Goal: Task Accomplishment & Management: Manage account settings

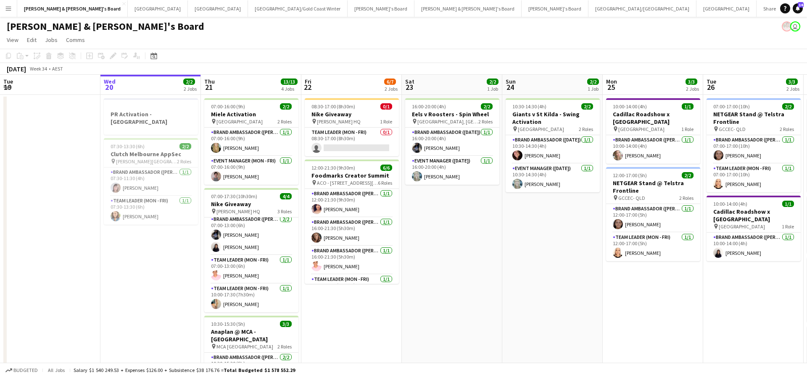
scroll to position [3, 0]
click at [271, 232] on app-card-role "Brand Ambassador (Mon - Fri) [DATE] 07:00-13:00 (6h) [PERSON_NAME] [PERSON_NAME]" at bounding box center [251, 235] width 94 height 41
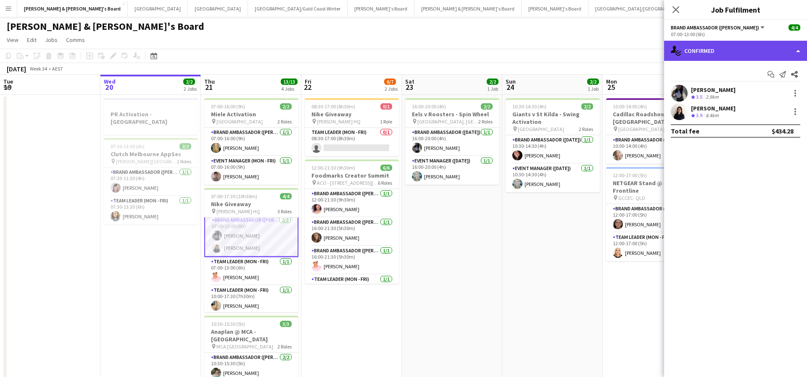
click at [737, 47] on div "single-neutral-actions-check-2 Confirmed" at bounding box center [735, 51] width 143 height 20
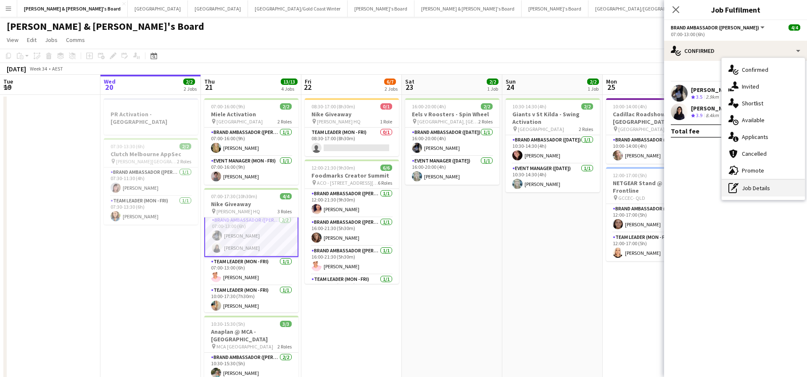
click at [752, 188] on div "pen-write Job Details" at bounding box center [762, 188] width 83 height 17
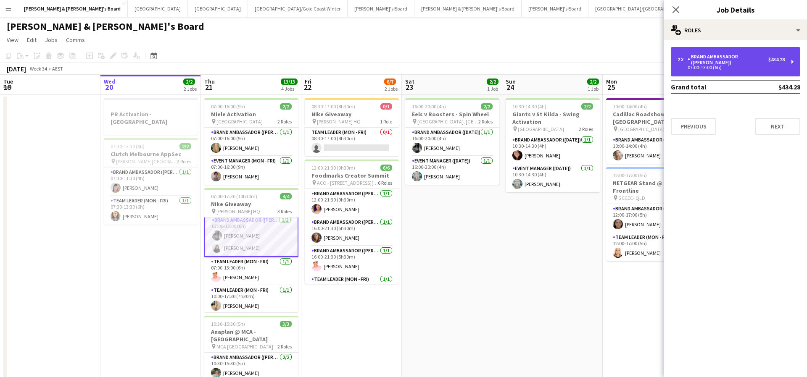
click at [718, 66] on div "2 x Brand Ambassador (Mon - Fri) $434.28 07:00-13:00 (6h)" at bounding box center [735, 61] width 129 height 29
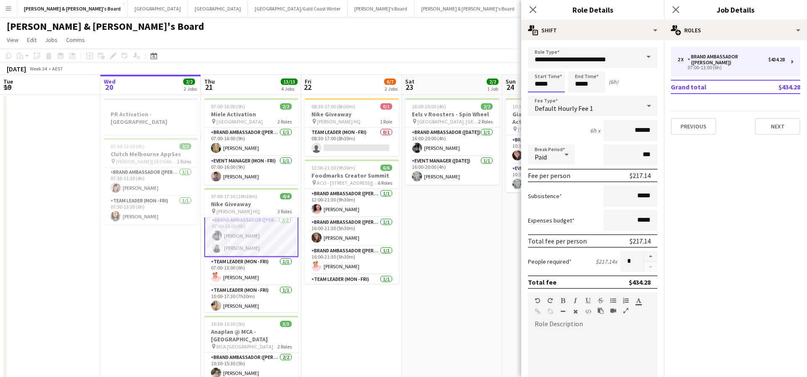
click at [541, 82] on input "*****" at bounding box center [546, 81] width 37 height 21
click at [539, 95] on div at bounding box center [537, 96] width 17 height 8
click at [555, 66] on div at bounding box center [554, 67] width 17 height 8
type input "*****"
click at [555, 66] on div at bounding box center [554, 67] width 17 height 8
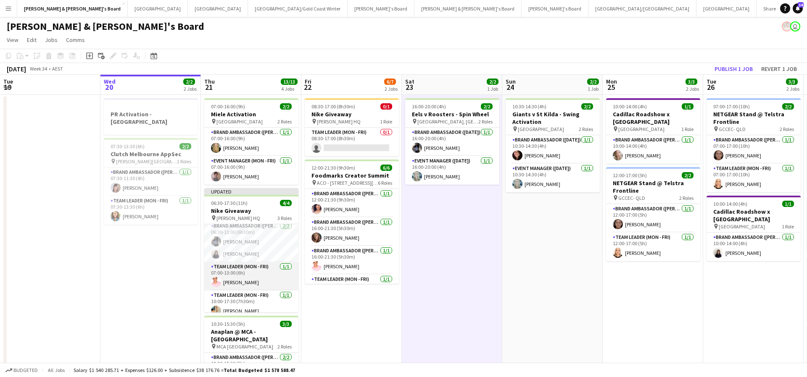
click at [230, 269] on app-card-role "Team Leader (Mon - Fri) [DATE] 07:00-13:00 (6h) [PERSON_NAME]" at bounding box center [251, 276] width 94 height 29
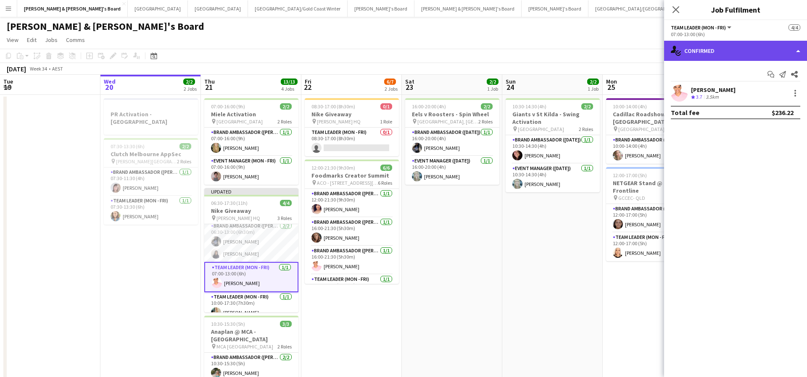
click at [732, 53] on div "single-neutral-actions-check-2 Confirmed" at bounding box center [735, 51] width 143 height 20
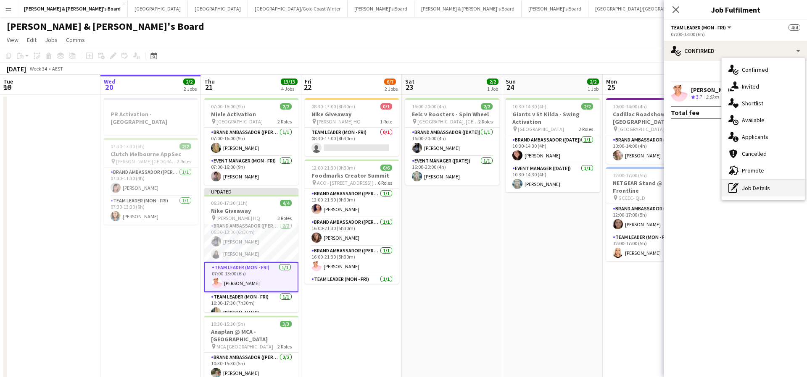
click at [745, 190] on div "pen-write Job Details" at bounding box center [762, 188] width 83 height 17
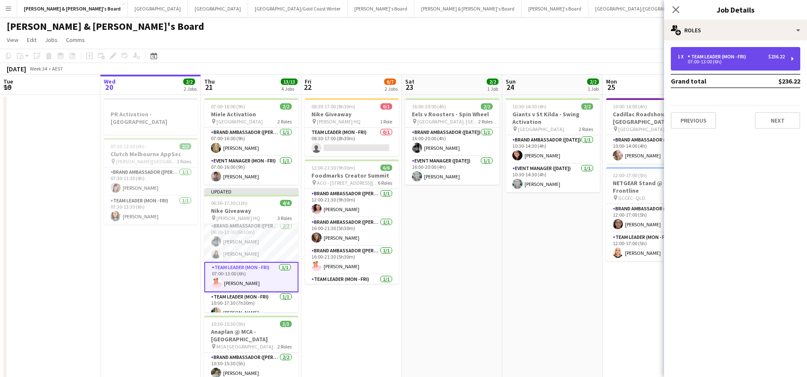
click at [713, 60] on div "07:00-13:00 (6h)" at bounding box center [730, 62] width 107 height 4
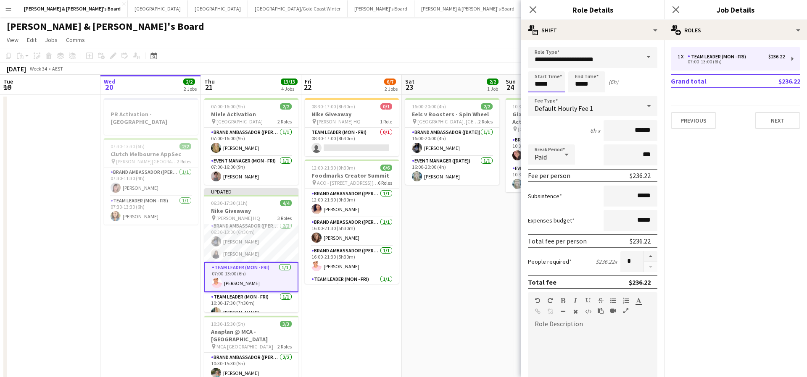
click at [539, 84] on input "*****" at bounding box center [546, 81] width 37 height 21
click at [537, 98] on div at bounding box center [537, 96] width 17 height 8
click at [557, 67] on div at bounding box center [554, 67] width 17 height 8
type input "*****"
click at [557, 67] on div at bounding box center [554, 67] width 17 height 8
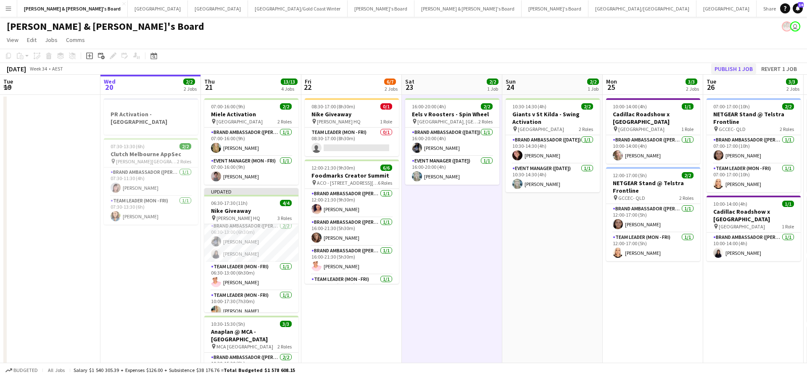
click at [726, 69] on button "Publish 1 job" at bounding box center [733, 68] width 45 height 11
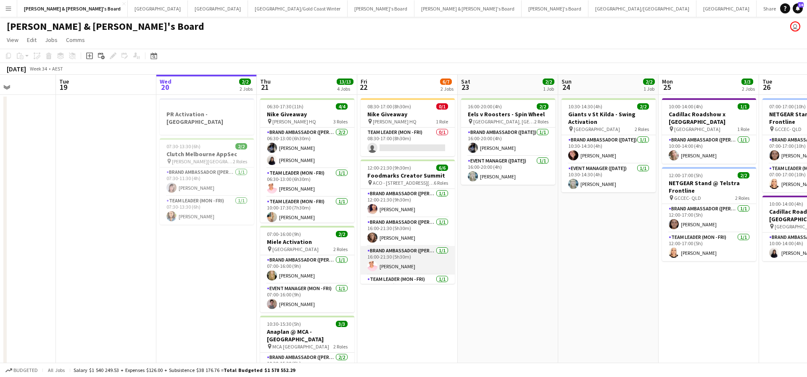
scroll to position [0, 246]
click at [399, 262] on app-card-role "Brand Ambassador (Mon - Fri) [DATE] 16:00-21:30 (5h30m) [PERSON_NAME]" at bounding box center [407, 260] width 94 height 29
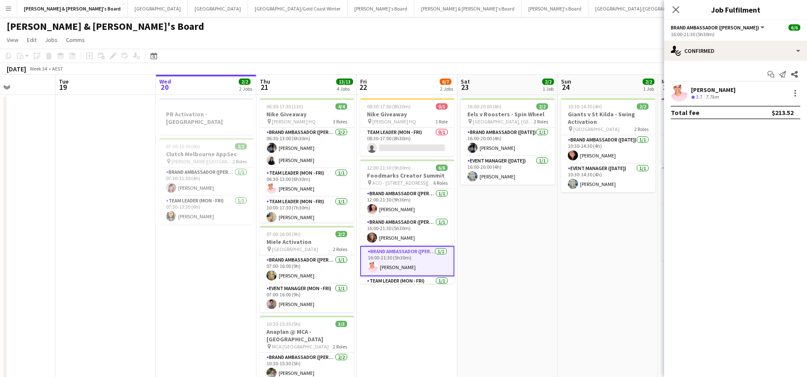
click at [704, 101] on div "[PERSON_NAME] Crew rating 3.7 7.7km" at bounding box center [735, 93] width 143 height 17
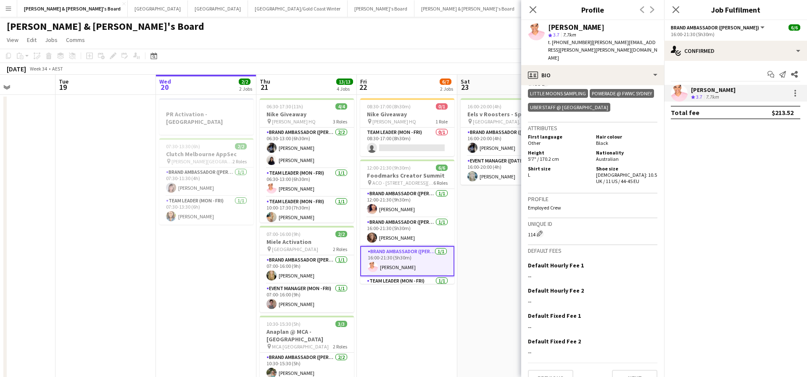
scroll to position [525, 0]
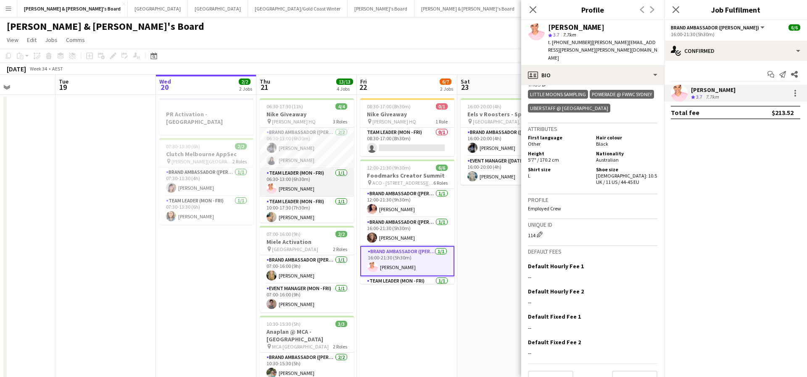
click at [316, 188] on app-card-role "Team Leader (Mon - Fri) [DATE] 06:30-13:00 (6h30m) [PERSON_NAME]" at bounding box center [307, 182] width 94 height 29
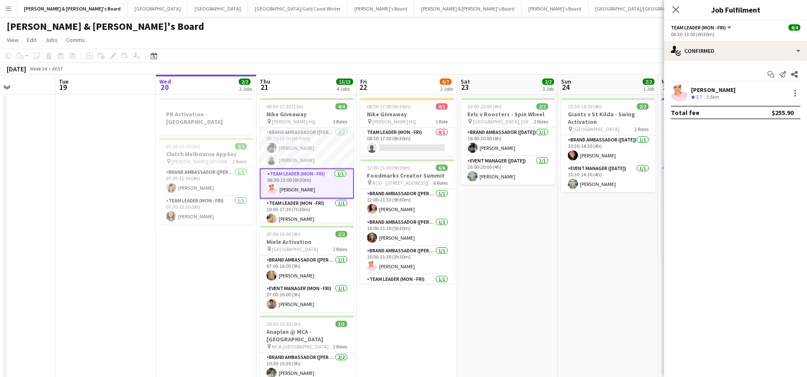
click at [711, 94] on div "3.5km" at bounding box center [712, 97] width 16 height 7
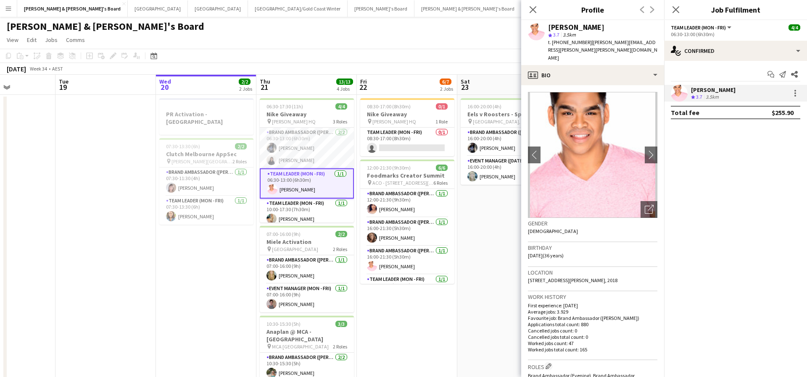
click at [489, 233] on app-date-cell "16:00-20:00 (4h) 2/2 Eels v Roosters - Spin Wheel pin [GEOGRAPHIC_DATA], [GEOGR…" at bounding box center [507, 321] width 100 height 452
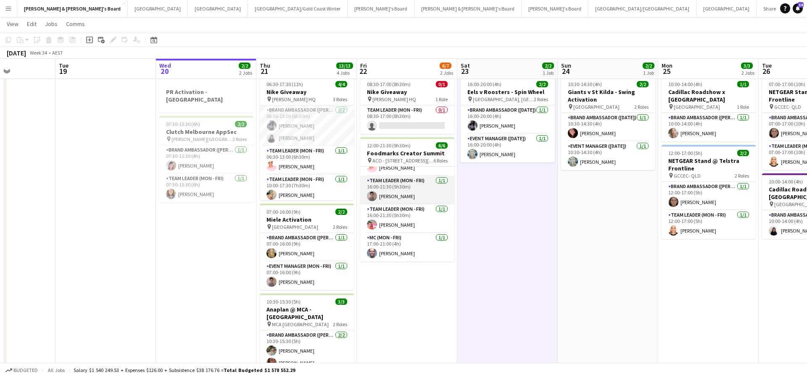
scroll to position [76, 0]
click at [424, 187] on app-card-role "Team Leader (Mon - Fri) [DATE] 16:00-21:30 (5h30m) [PERSON_NAME]" at bounding box center [407, 190] width 94 height 29
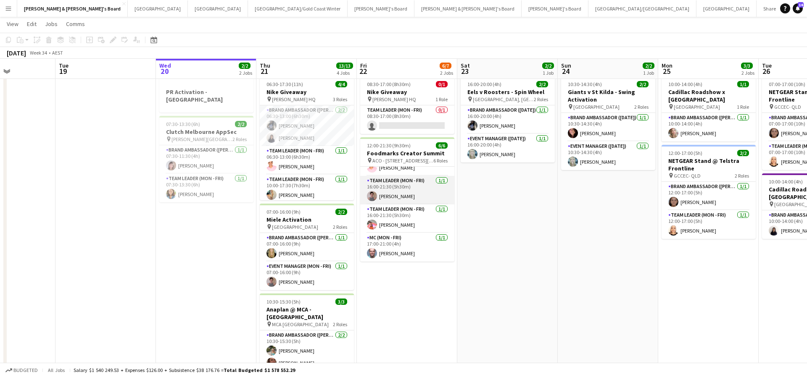
scroll to position [0, 246]
click at [420, 190] on app-card-role "Team Leader (Mon - Fri) [DATE] 16:00-21:30 (5h30m) [PERSON_NAME]" at bounding box center [407, 190] width 94 height 29
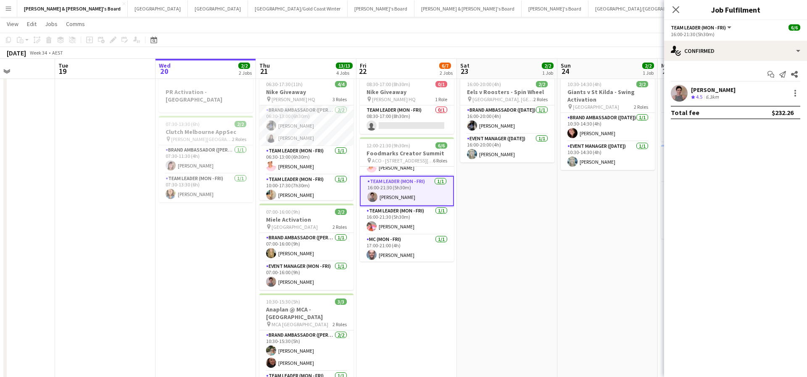
click at [723, 93] on div "[PERSON_NAME]" at bounding box center [713, 90] width 45 height 8
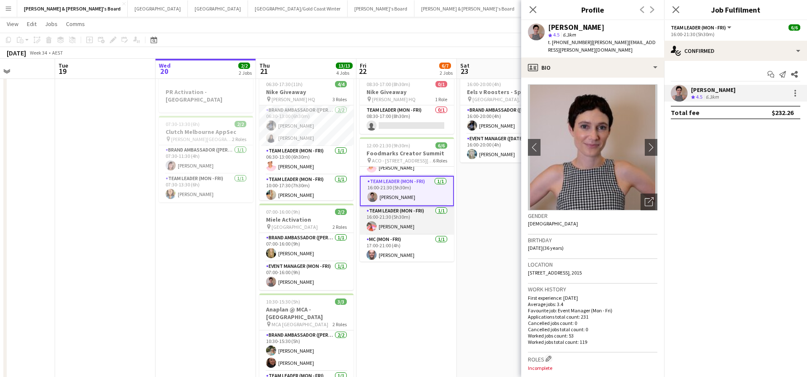
click at [409, 219] on app-card-role "Team Leader (Mon - Fri) [DATE] 16:00-21:30 (5h30m) [PERSON_NAME]" at bounding box center [407, 220] width 94 height 29
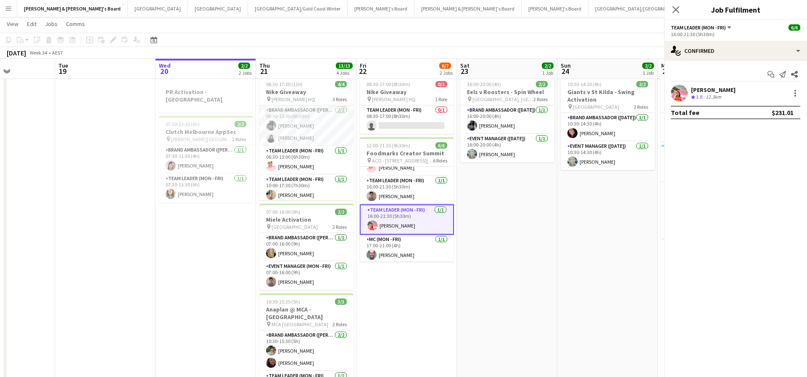
click at [409, 219] on app-card-role "Team Leader (Mon - Fri) [DATE] 16:00-21:30 (5h30m) [PERSON_NAME]" at bounding box center [407, 220] width 94 height 30
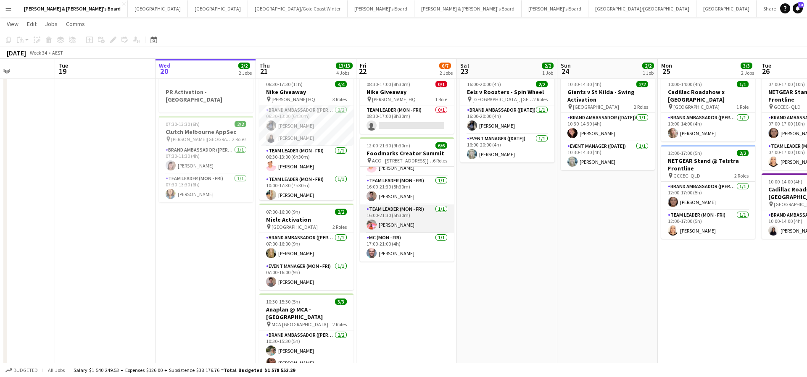
click at [417, 218] on app-card-role "Team Leader (Mon - Fri) [DATE] 16:00-21:30 (5h30m) [PERSON_NAME]" at bounding box center [407, 219] width 94 height 29
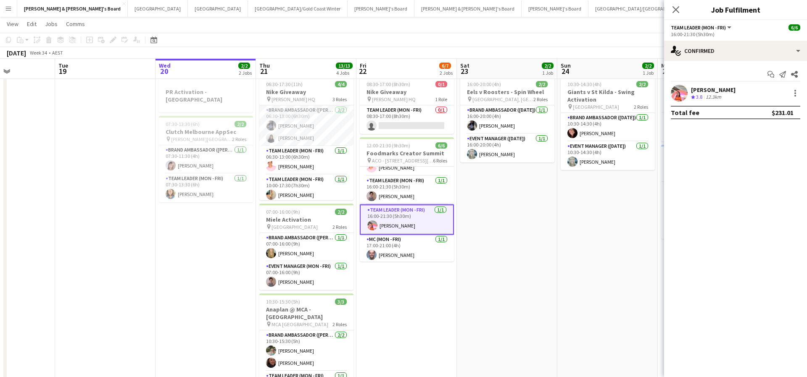
click at [713, 94] on div "12.3km" at bounding box center [713, 97] width 19 height 7
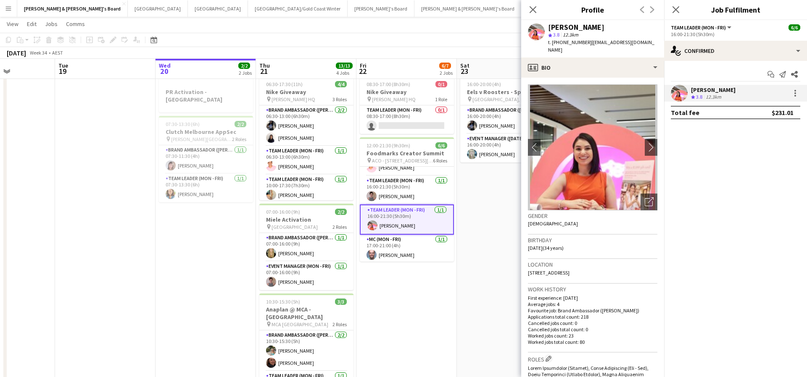
scroll to position [0, 246]
click at [504, 240] on app-date-cell "16:00-20:00 (4h) 2/2 Eels v Roosters - Spin Wheel pin [GEOGRAPHIC_DATA], [GEOGR…" at bounding box center [507, 299] width 100 height 452
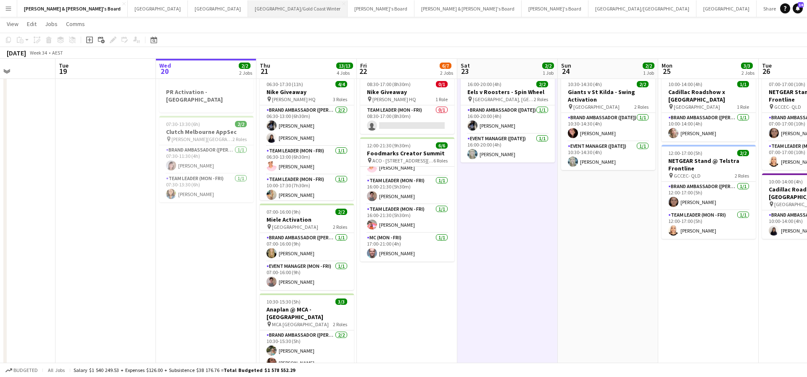
click at [248, 11] on button "[GEOGRAPHIC_DATA]/[GEOGRAPHIC_DATA] Winter Close" at bounding box center [298, 8] width 100 height 16
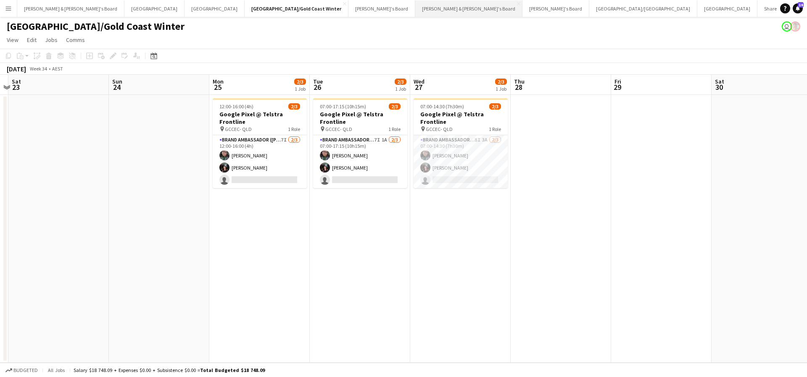
click at [415, 10] on button "[PERSON_NAME] & [PERSON_NAME]'s Board Close" at bounding box center [468, 8] width 107 height 16
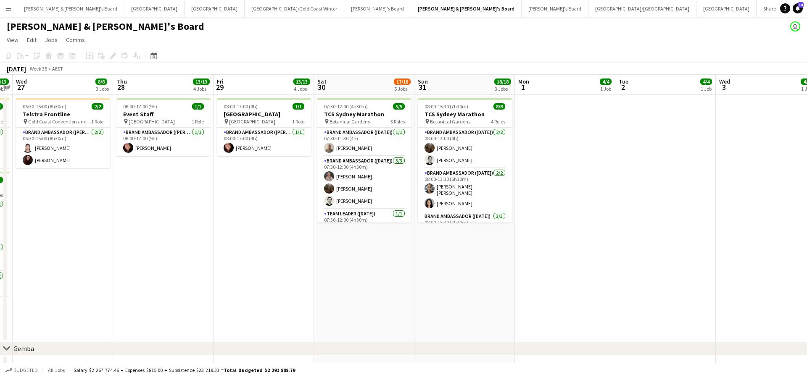
scroll to position [0, 390]
click at [51, 8] on button "[PERSON_NAME] & [PERSON_NAME]'s Board Close" at bounding box center [70, 8] width 107 height 16
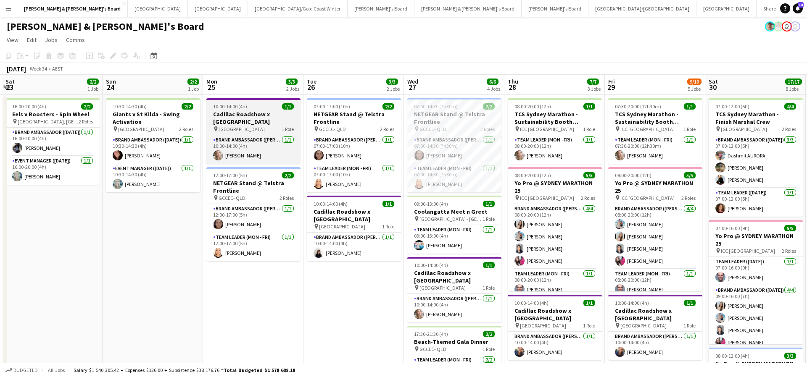
click at [258, 111] on h3 "Cadillac Roadshow x [GEOGRAPHIC_DATA]" at bounding box center [253, 118] width 94 height 15
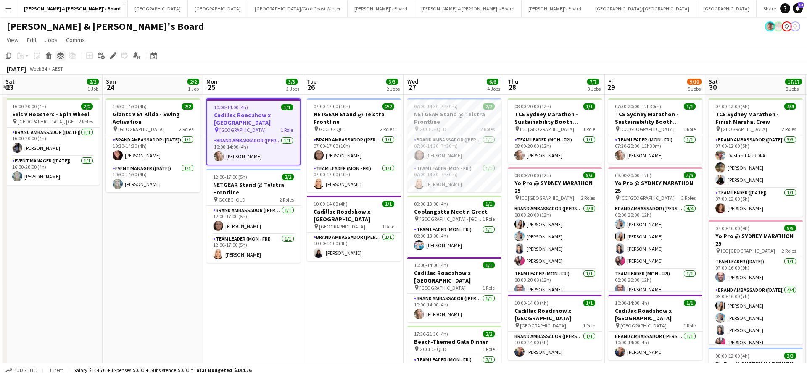
click at [61, 57] on icon at bounding box center [60, 56] width 7 height 2
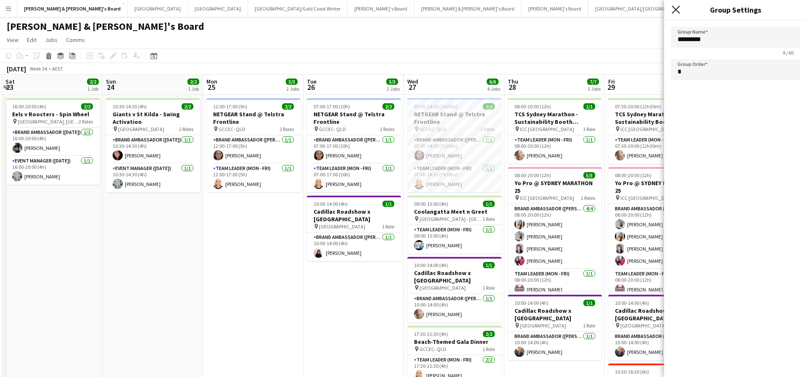
click at [676, 10] on icon at bounding box center [675, 9] width 8 height 8
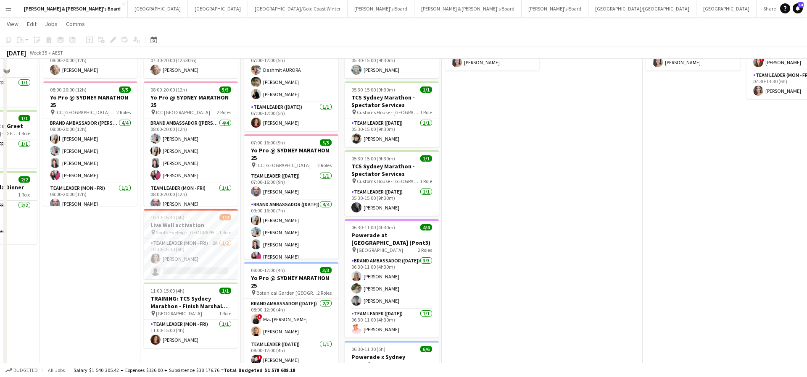
scroll to position [90, 0]
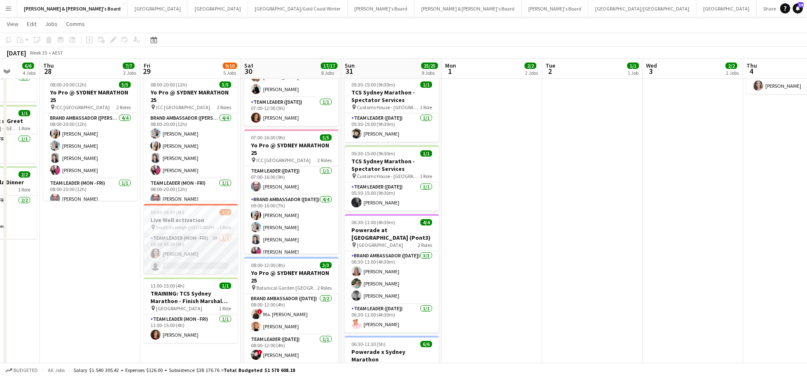
click at [212, 251] on app-card-role "Team Leader (Mon - Fri) 2A [DATE] 10:30-16:30 (6h) [PERSON_NAME] single-neutral…" at bounding box center [191, 254] width 94 height 41
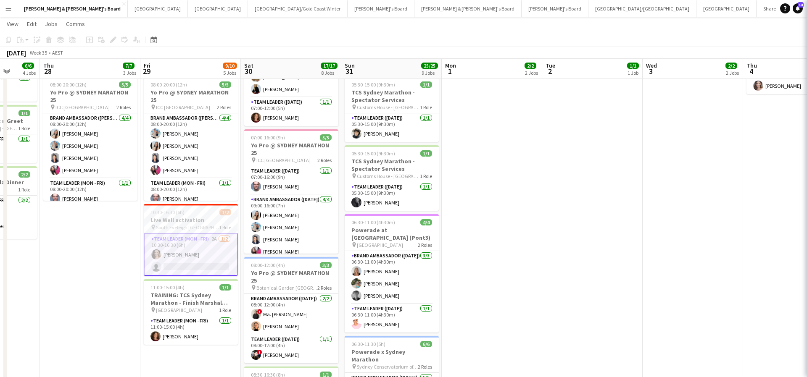
scroll to position [0, 261]
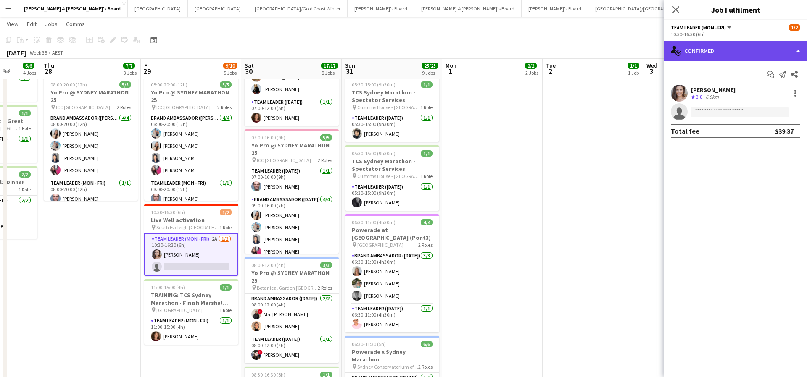
click at [738, 47] on div "single-neutral-actions-check-2 Confirmed" at bounding box center [735, 51] width 143 height 20
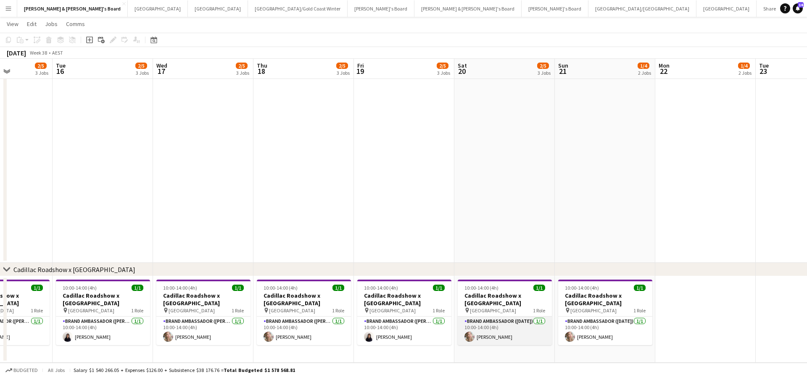
scroll to position [0, 248]
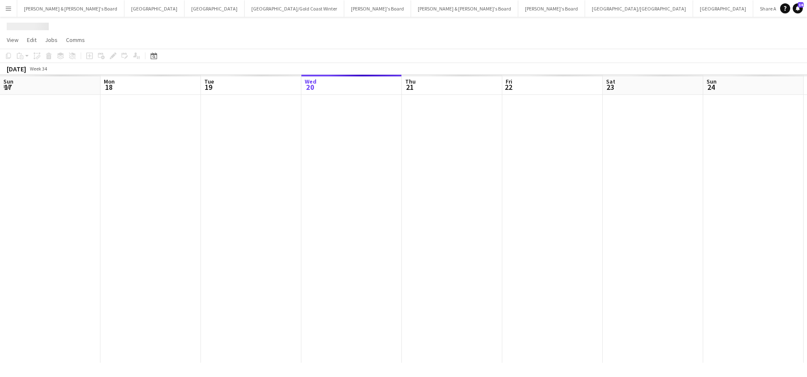
scroll to position [0, 201]
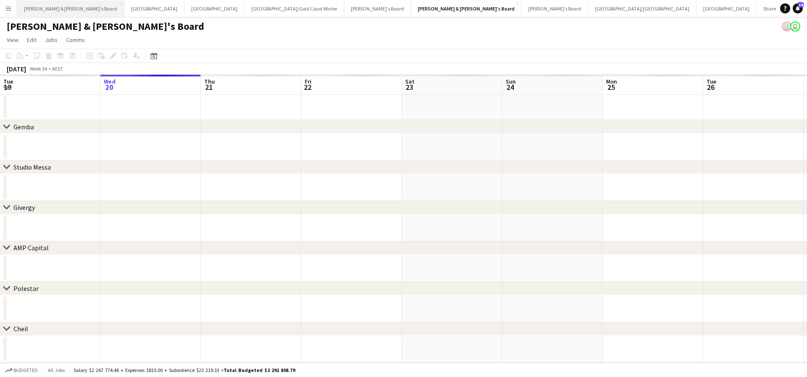
click at [53, 9] on button "[PERSON_NAME] & [PERSON_NAME]'s Board Close" at bounding box center [70, 8] width 107 height 16
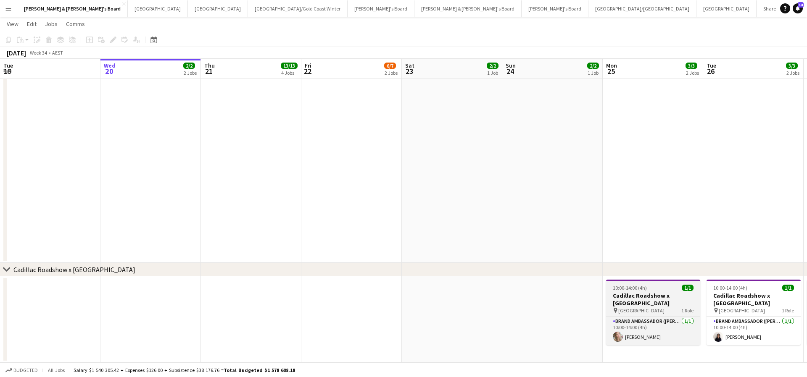
scroll to position [0, 299]
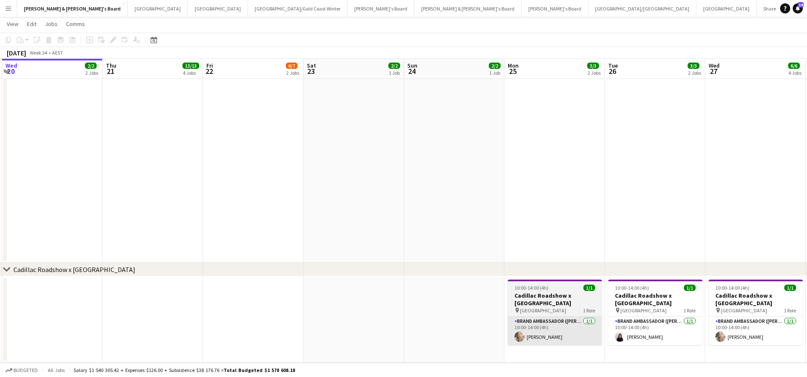
click at [553, 327] on app-card-role "Brand Ambassador (Mon - Fri) [DATE] 10:00-14:00 (4h) [PERSON_NAME]" at bounding box center [555, 331] width 94 height 29
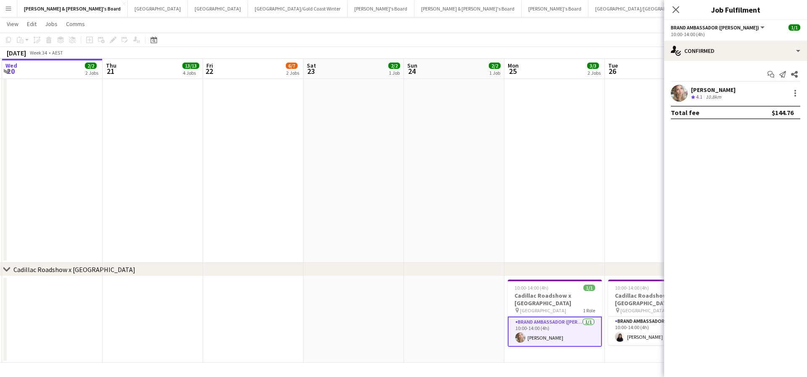
click at [457, 331] on app-date-cell at bounding box center [454, 319] width 100 height 87
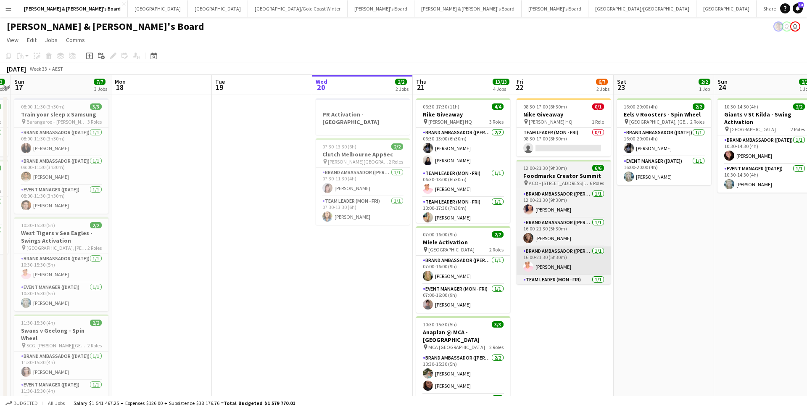
scroll to position [0, 0]
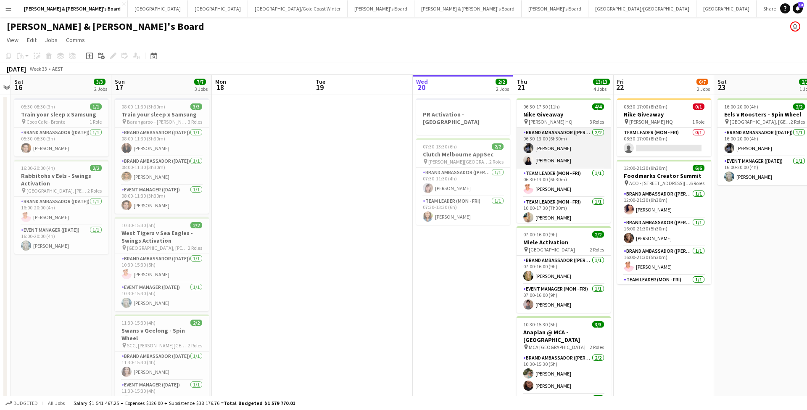
click at [549, 162] on app-card-role "Brand Ambassador (Mon - Fri) [DATE] 06:30-13:00 (6h30m) [PERSON_NAME] [PERSON_N…" at bounding box center [563, 148] width 94 height 41
click at [551, 159] on app-card-role "Brand Ambassador (Mon - Fri) [DATE] 06:30-13:00 (6h30m) [PERSON_NAME] [PERSON_N…" at bounding box center [563, 148] width 94 height 41
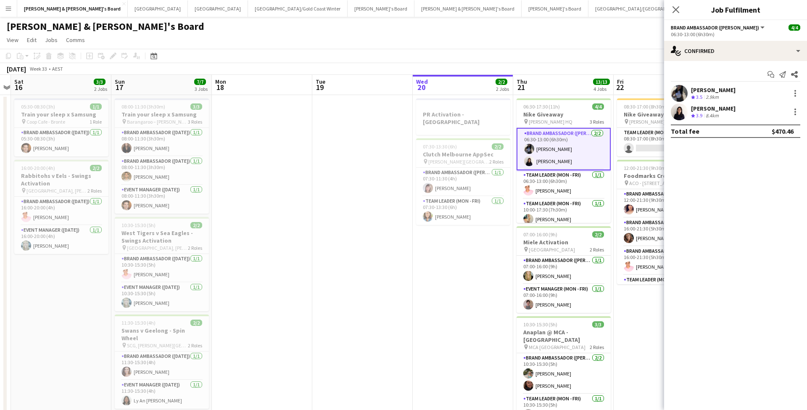
click at [711, 108] on div "[PERSON_NAME]" at bounding box center [713, 109] width 45 height 8
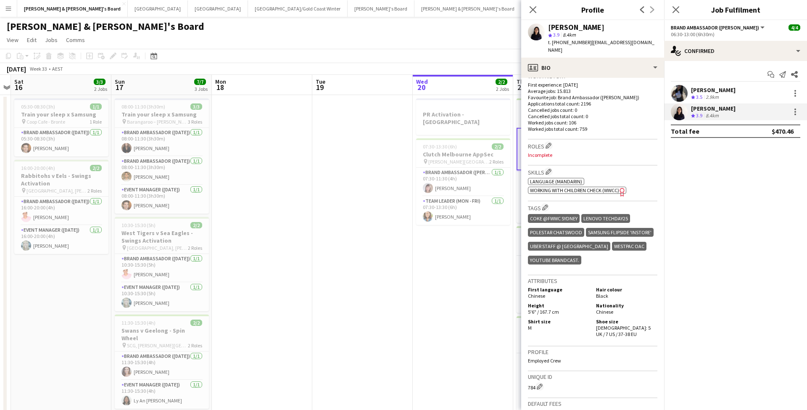
scroll to position [214, 0]
click at [533, 10] on icon at bounding box center [533, 9] width 8 height 8
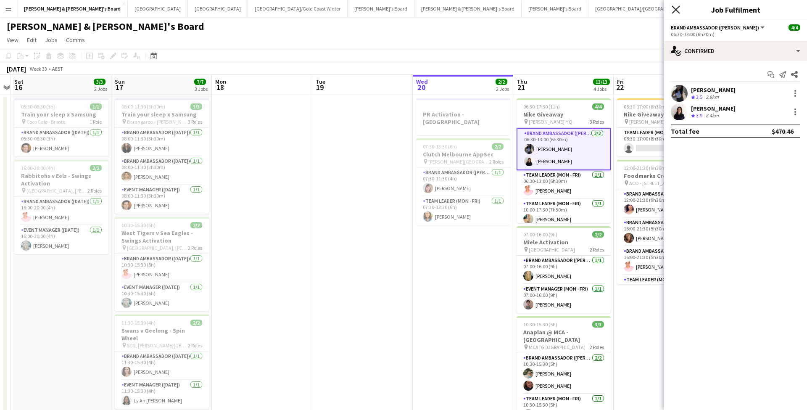
click at [679, 12] on icon "Close pop-in" at bounding box center [675, 9] width 8 height 8
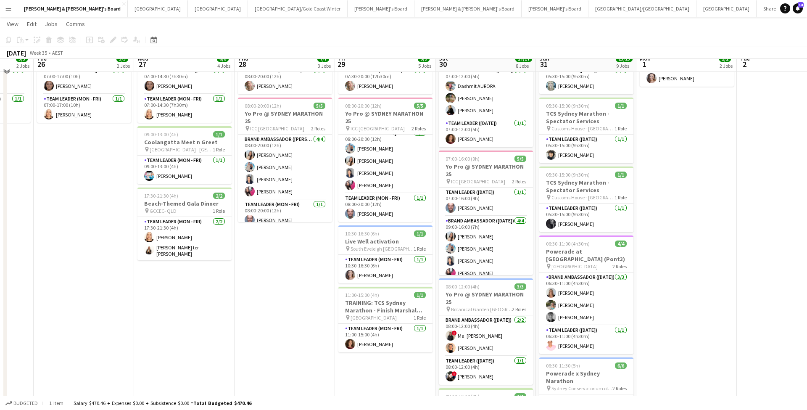
scroll to position [73, 0]
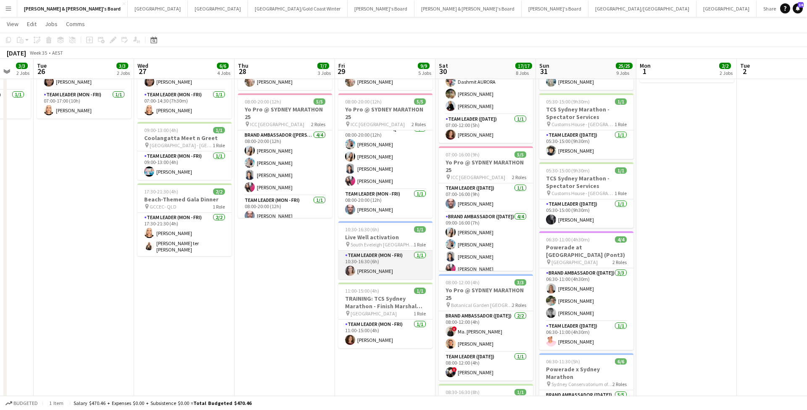
click at [397, 265] on app-card-role "Team Leader (Mon - Fri) [DATE] 10:30-16:30 (6h) [PERSON_NAME]" at bounding box center [385, 264] width 94 height 29
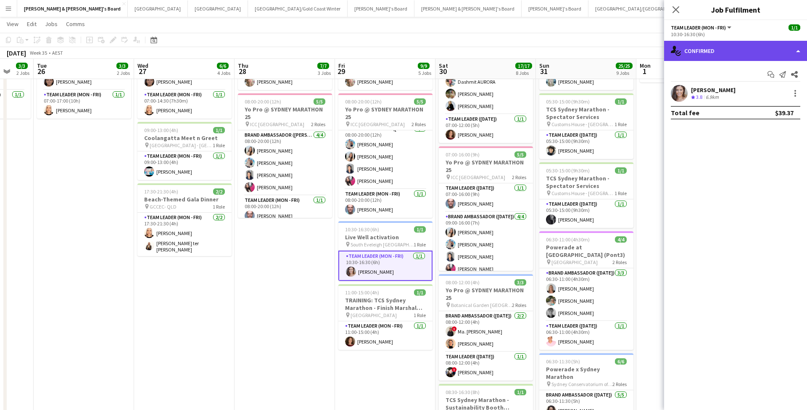
click at [733, 49] on div "single-neutral-actions-check-2 Confirmed" at bounding box center [735, 51] width 143 height 20
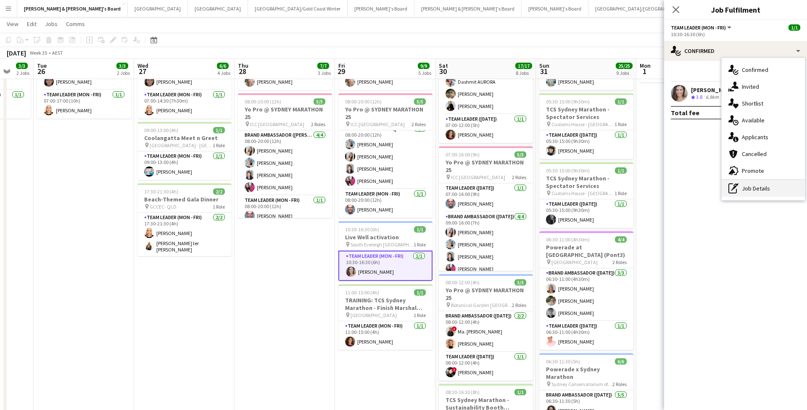
click at [754, 186] on div "pen-write Job Details" at bounding box center [762, 188] width 83 height 17
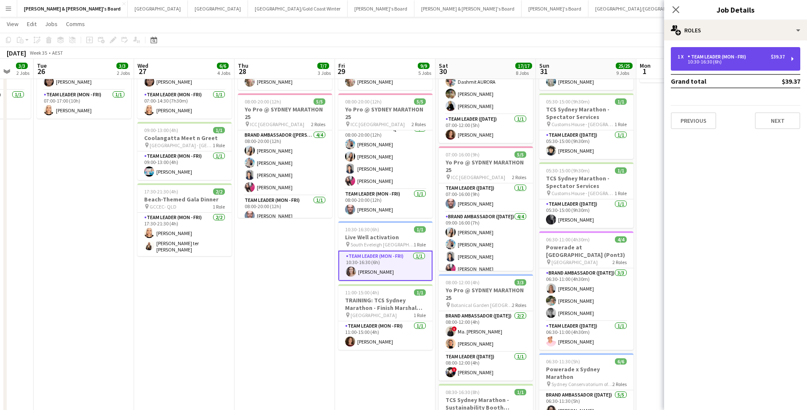
click at [730, 68] on div "1 x Team Leader (Mon - Fri) $39.37 10:30-16:30 (6h)" at bounding box center [735, 59] width 129 height 24
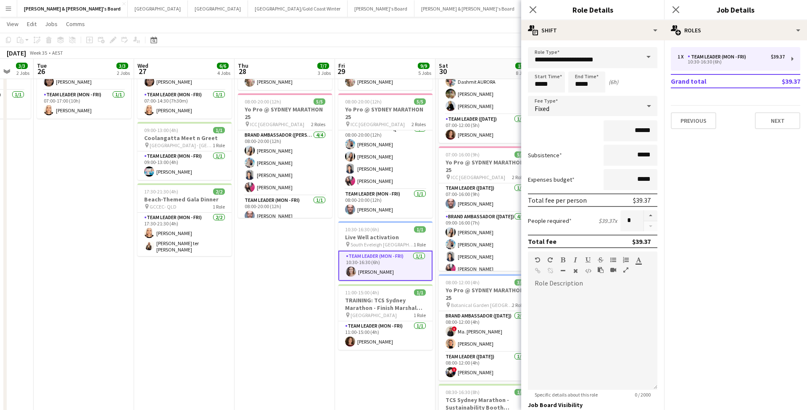
click at [647, 108] on icon at bounding box center [649, 105] width 10 height 17
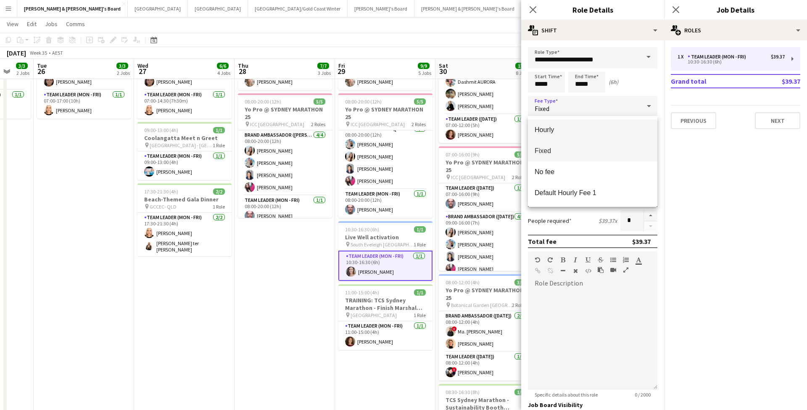
click at [583, 129] on span "Hourly" at bounding box center [592, 130] width 116 height 8
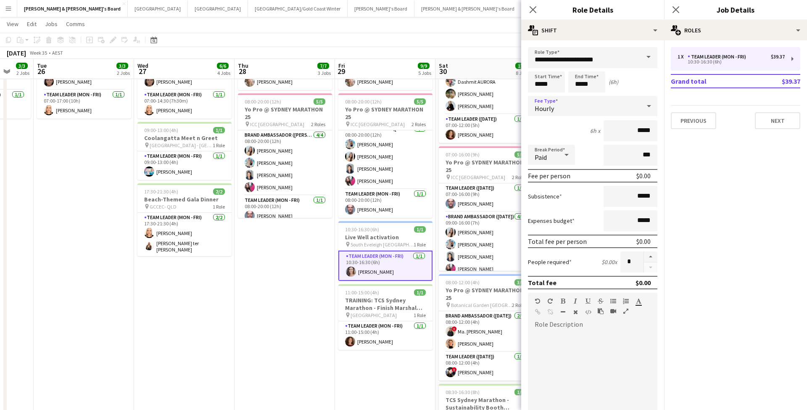
click at [640, 108] on div "Hourly" at bounding box center [584, 106] width 113 height 20
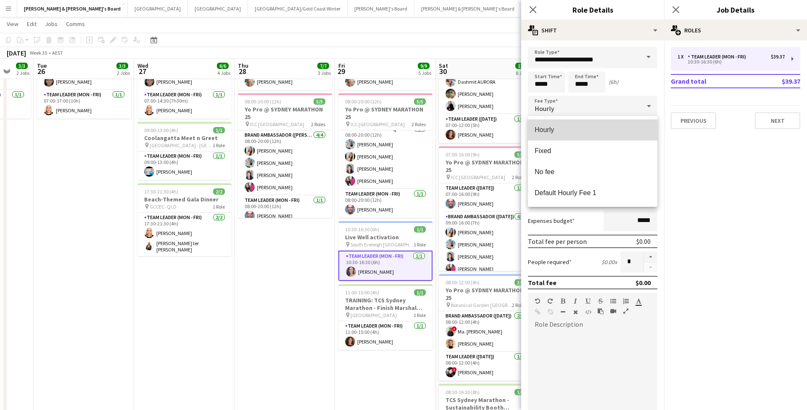
click at [557, 135] on mat-option "Hourly" at bounding box center [592, 129] width 129 height 21
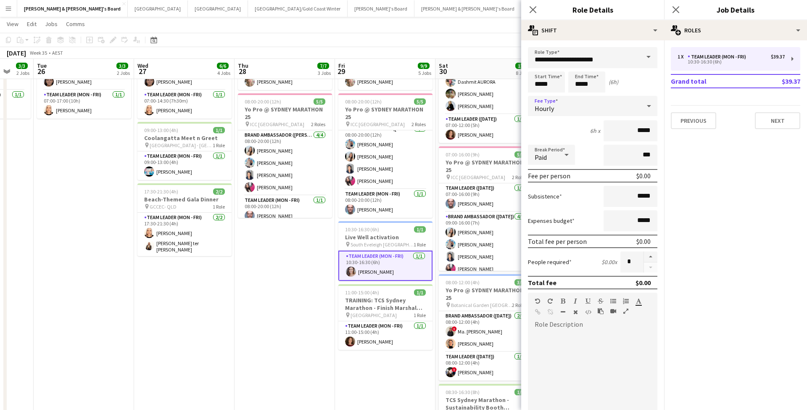
click at [623, 103] on div "Hourly" at bounding box center [584, 106] width 113 height 20
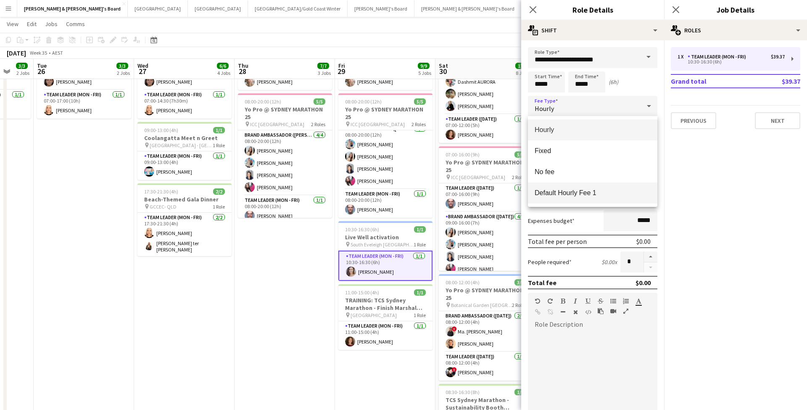
click at [573, 195] on span "Default Hourly Fee 1" at bounding box center [592, 193] width 116 height 8
type input "******"
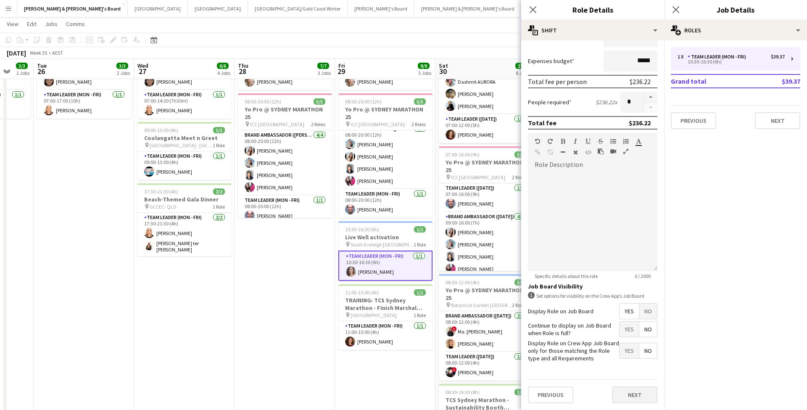
scroll to position [159, 0]
click at [630, 377] on button "Next" at bounding box center [634, 395] width 45 height 17
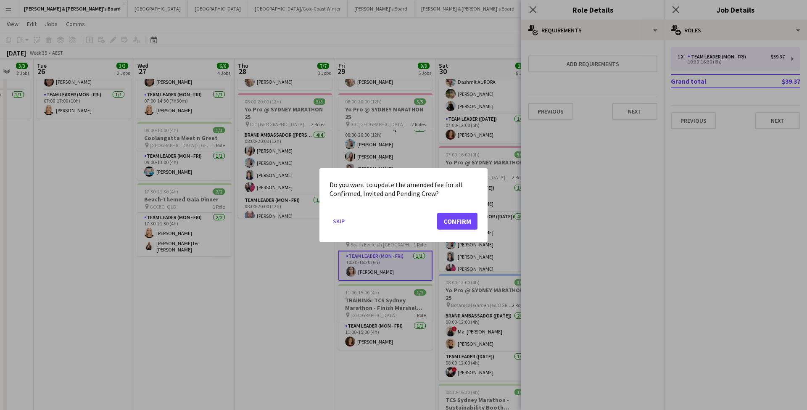
scroll to position [0, 0]
click at [459, 221] on button "Confirm" at bounding box center [457, 220] width 40 height 17
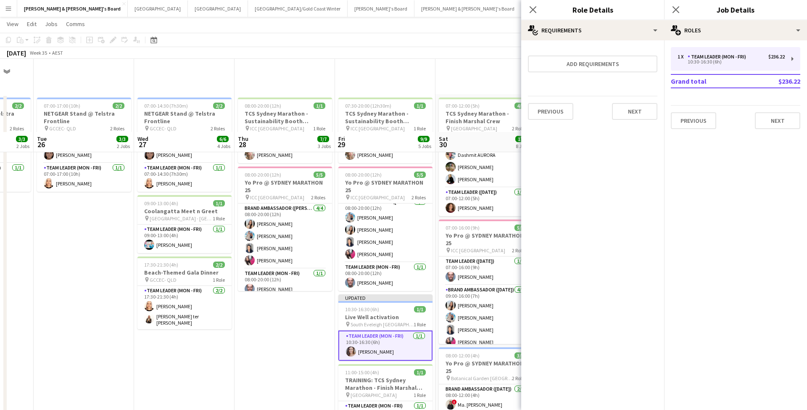
scroll to position [73, 0]
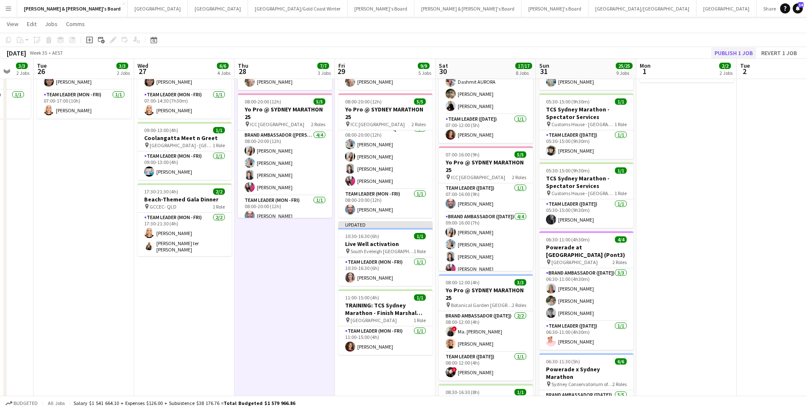
click at [731, 55] on button "Publish 1 job" at bounding box center [733, 52] width 45 height 11
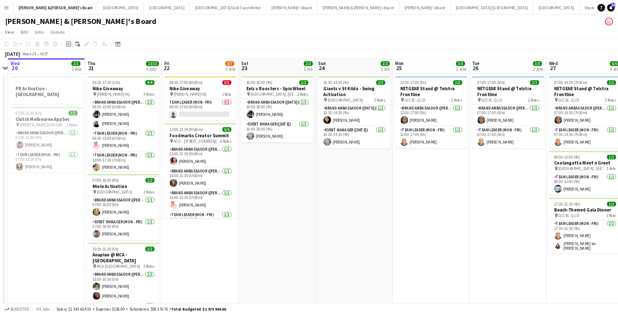
scroll to position [0, 290]
